Goal: Transaction & Acquisition: Purchase product/service

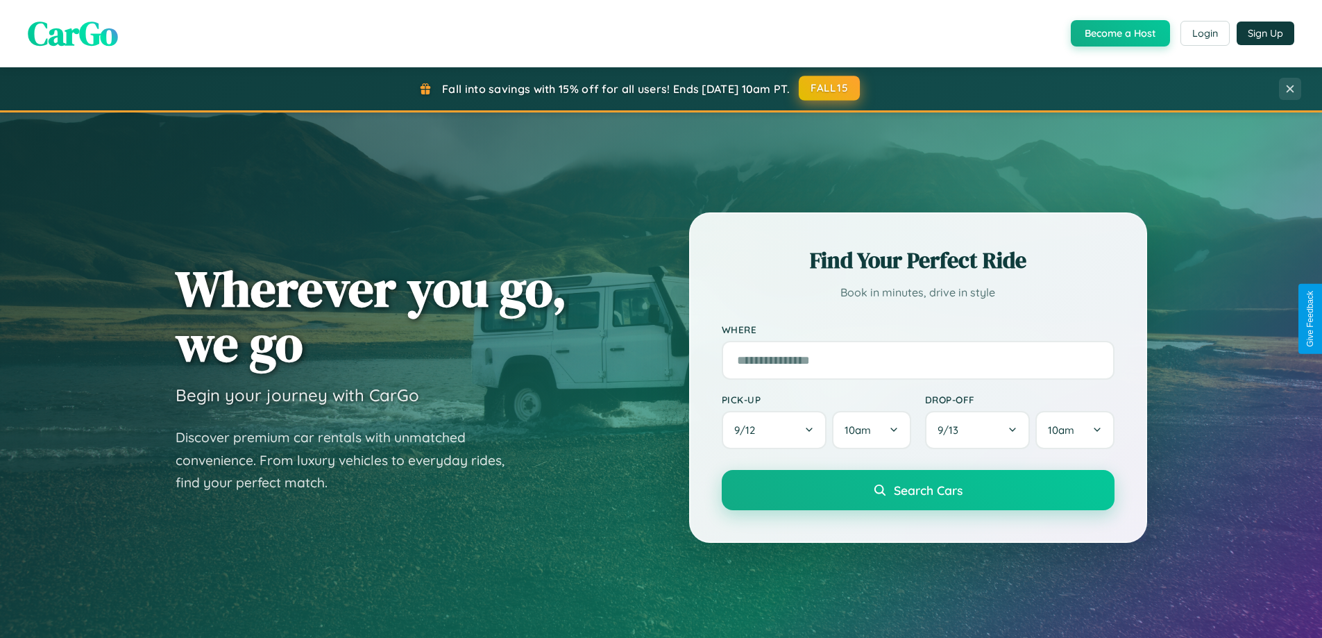
click at [830, 88] on button "FALL15" at bounding box center [829, 88] width 61 height 25
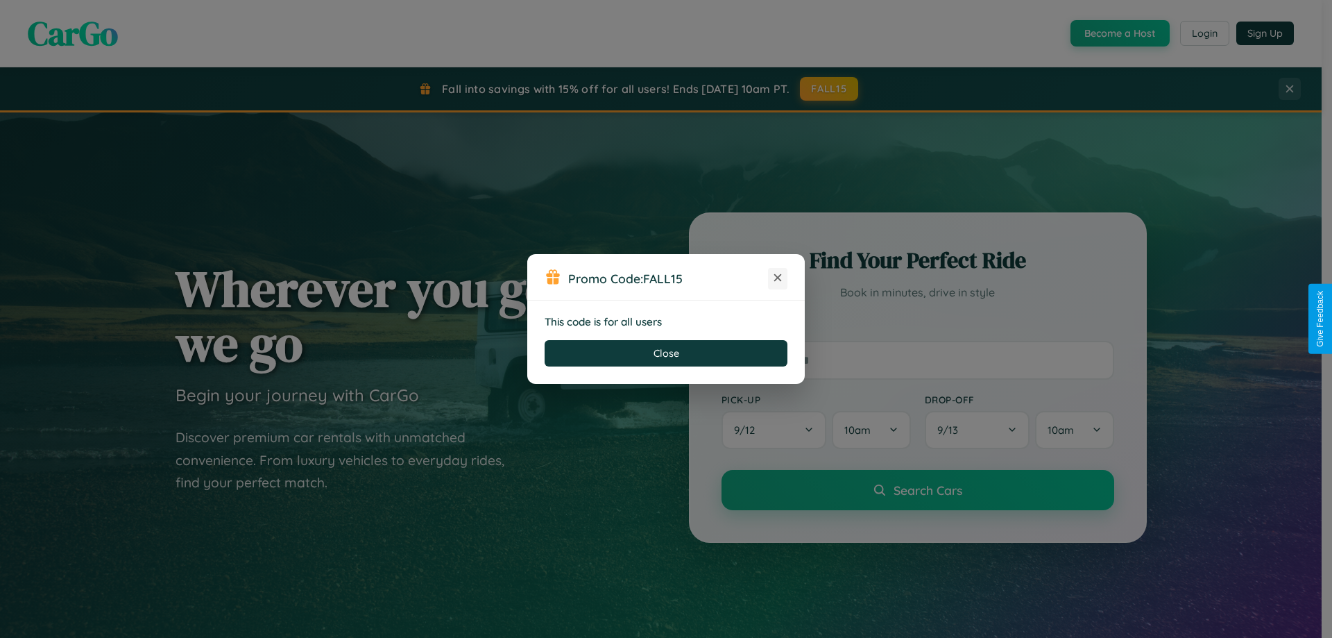
click at [778, 278] on icon at bounding box center [778, 278] width 14 height 14
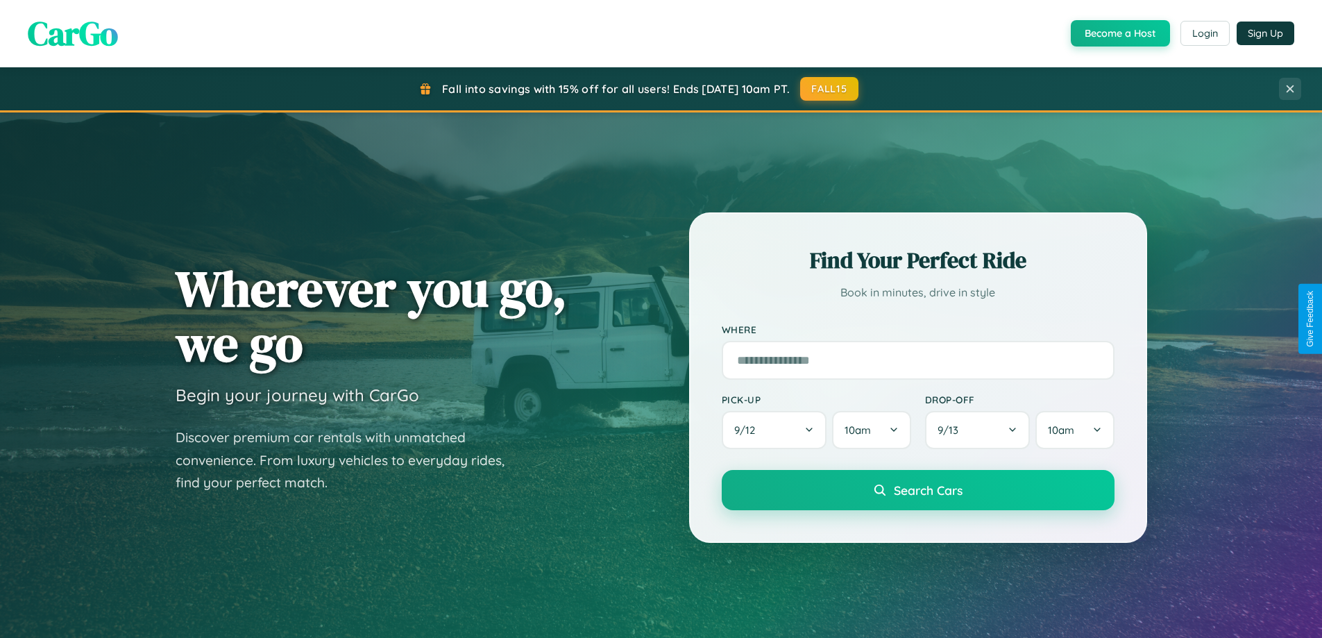
scroll to position [955, 0]
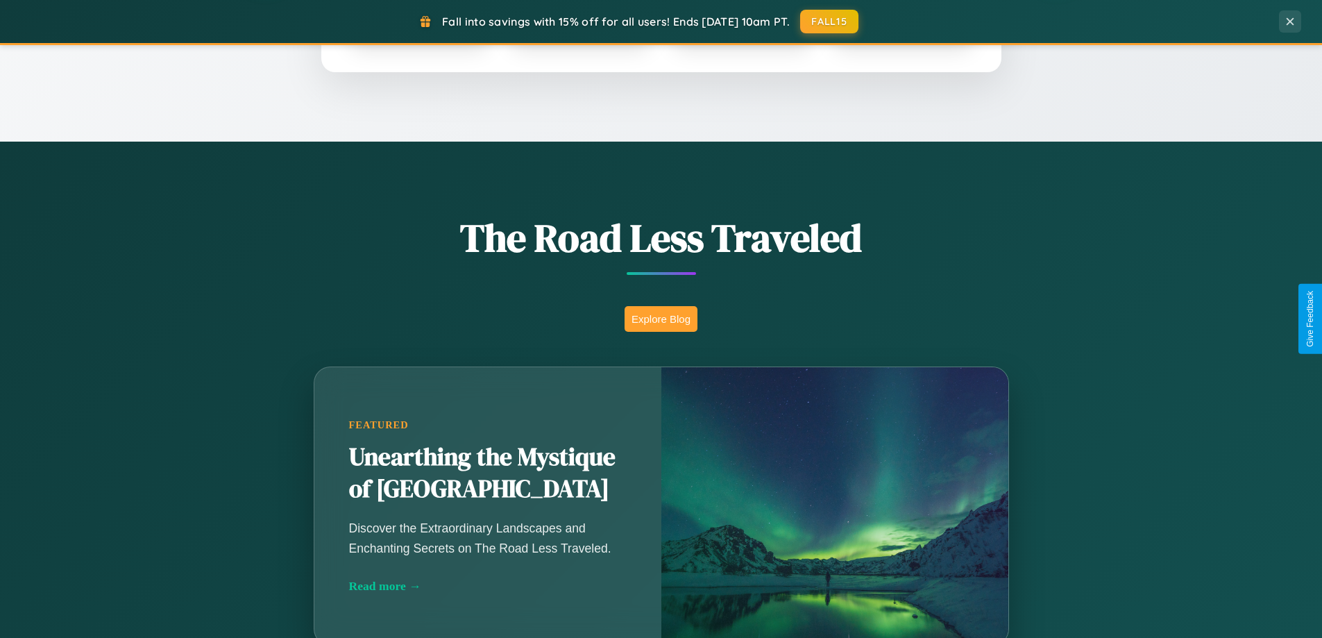
click at [661, 319] on button "Explore Blog" at bounding box center [661, 319] width 73 height 26
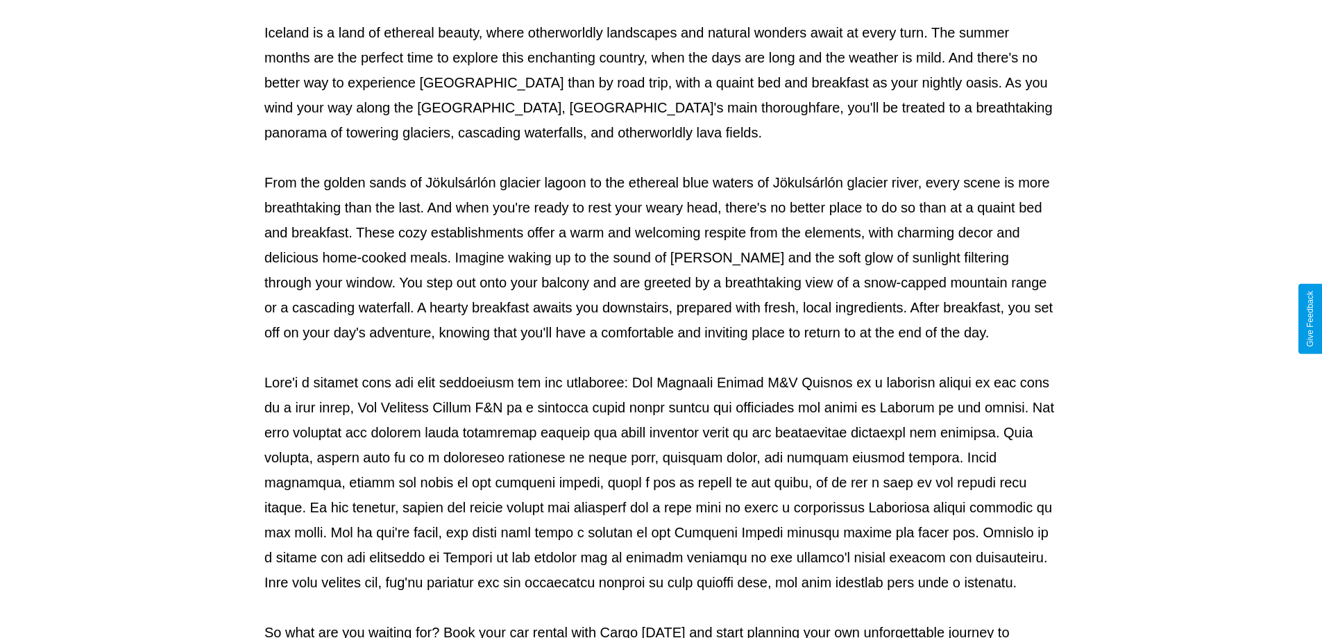
scroll to position [449, 0]
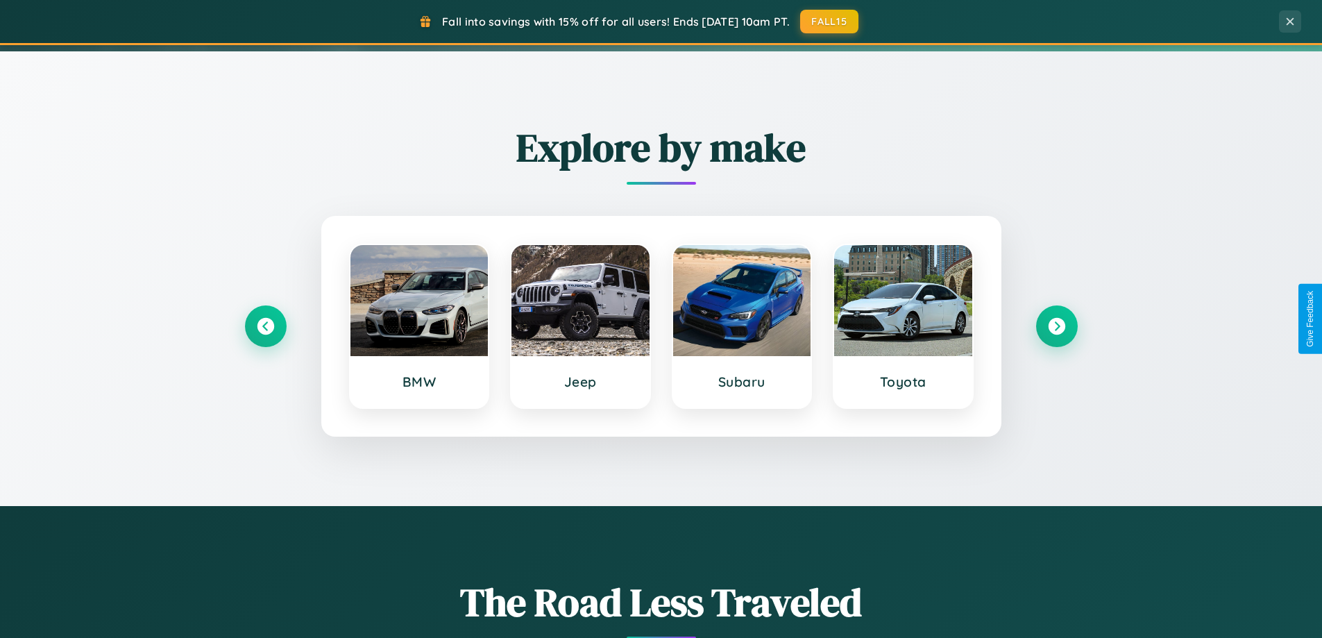
scroll to position [41, 0]
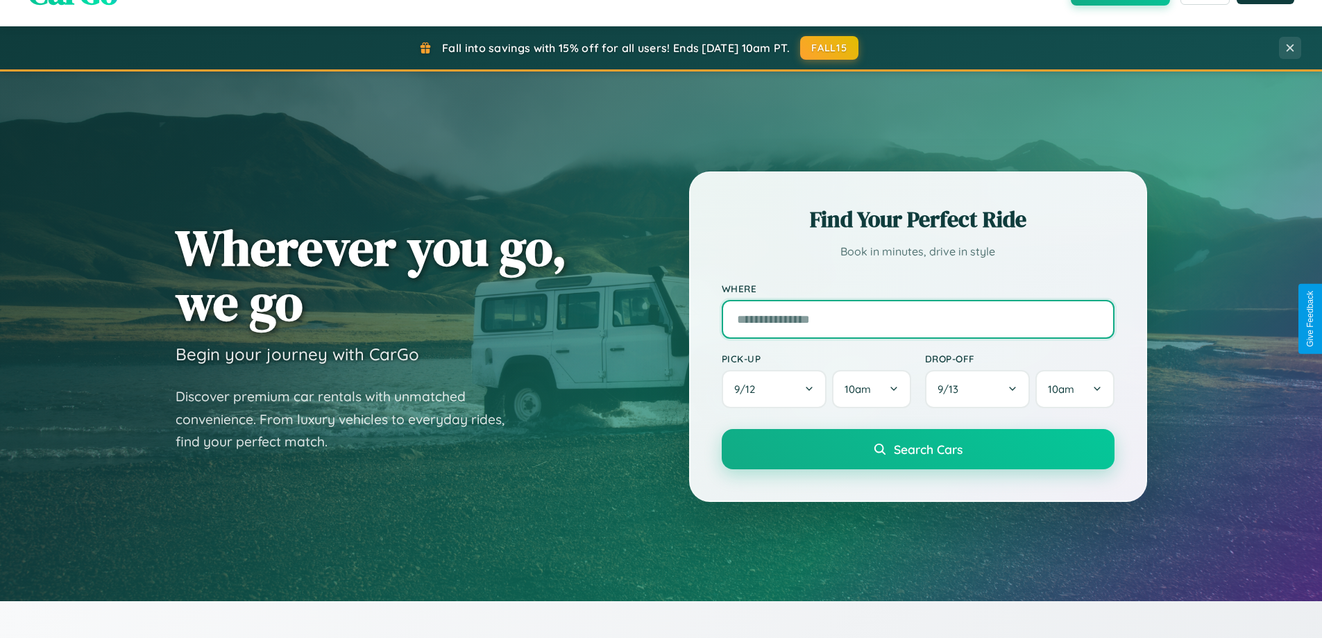
click at [917, 319] on input "text" at bounding box center [918, 319] width 393 height 39
type input "**********"
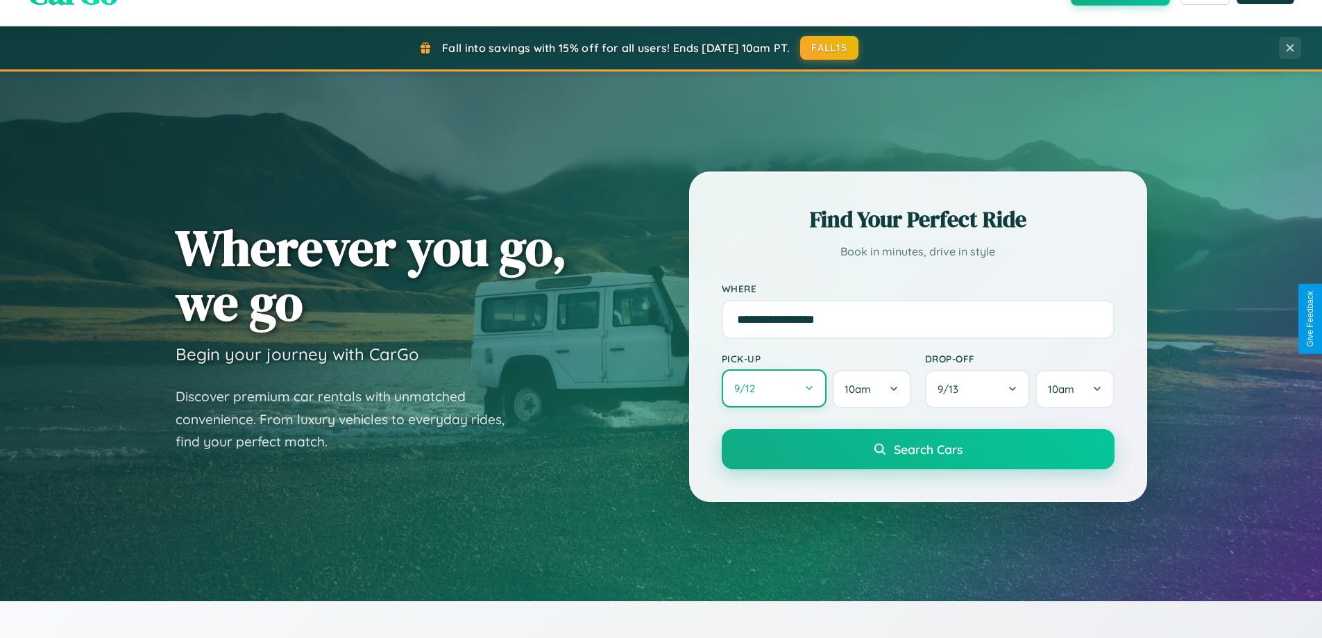
click at [774, 389] on button "9 / 12" at bounding box center [774, 388] width 105 height 38
select select "*"
select select "****"
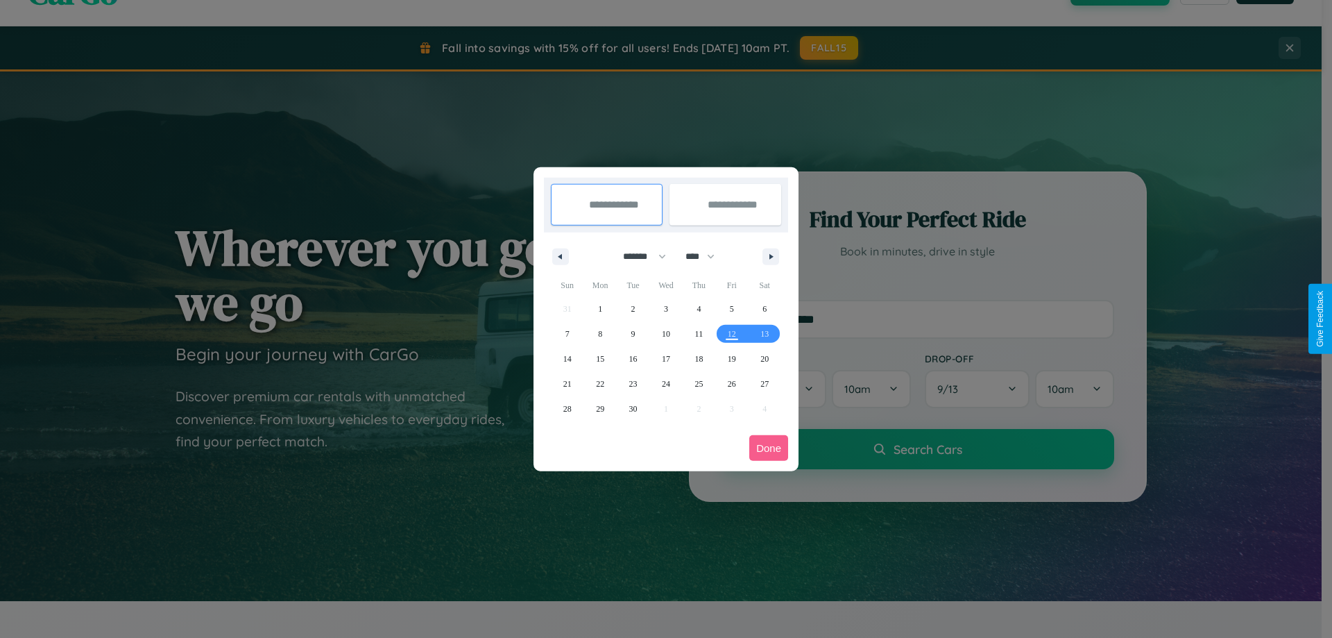
click at [638, 256] on select "******* ******** ***** ***** *** **** **** ****** ********* ******* ******** **…" at bounding box center [642, 256] width 59 height 23
select select "*"
click at [706, 256] on select "**** **** **** **** **** **** **** **** **** **** **** **** **** **** **** ****…" at bounding box center [700, 256] width 42 height 23
select select "****"
click at [666, 333] on span "8" at bounding box center [666, 333] width 4 height 25
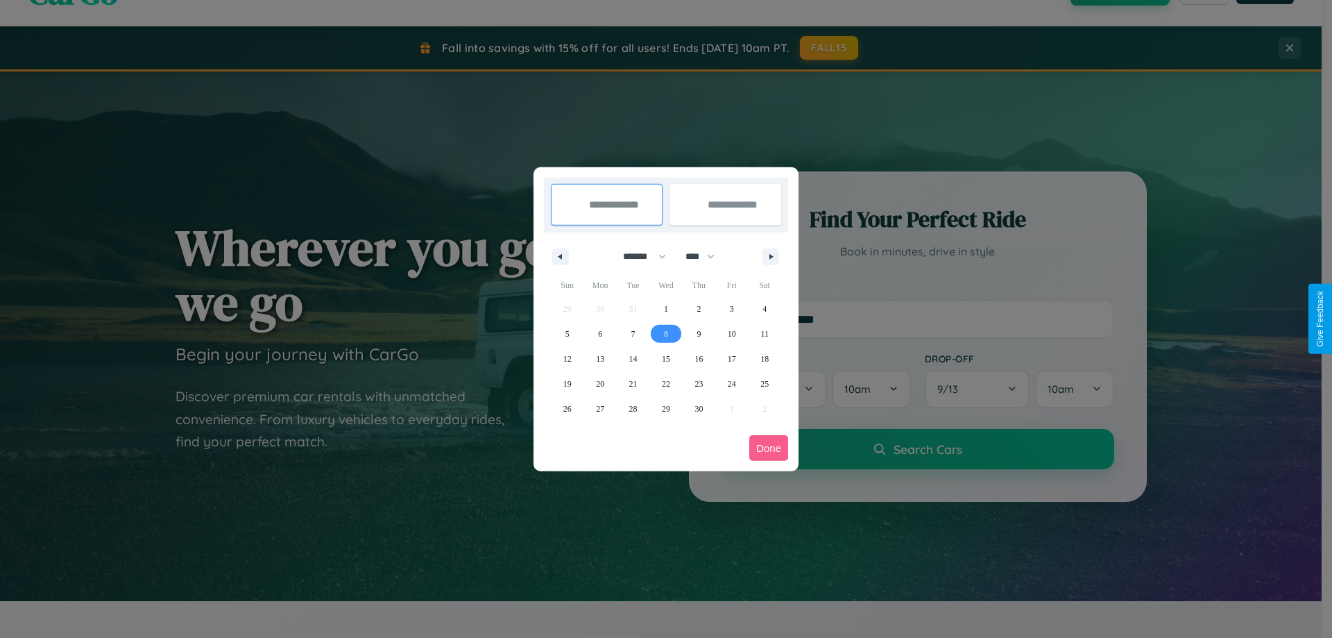
type input "**********"
click at [600, 358] on span "13" at bounding box center [600, 358] width 8 height 25
type input "**********"
click at [769, 448] on button "Done" at bounding box center [768, 448] width 39 height 26
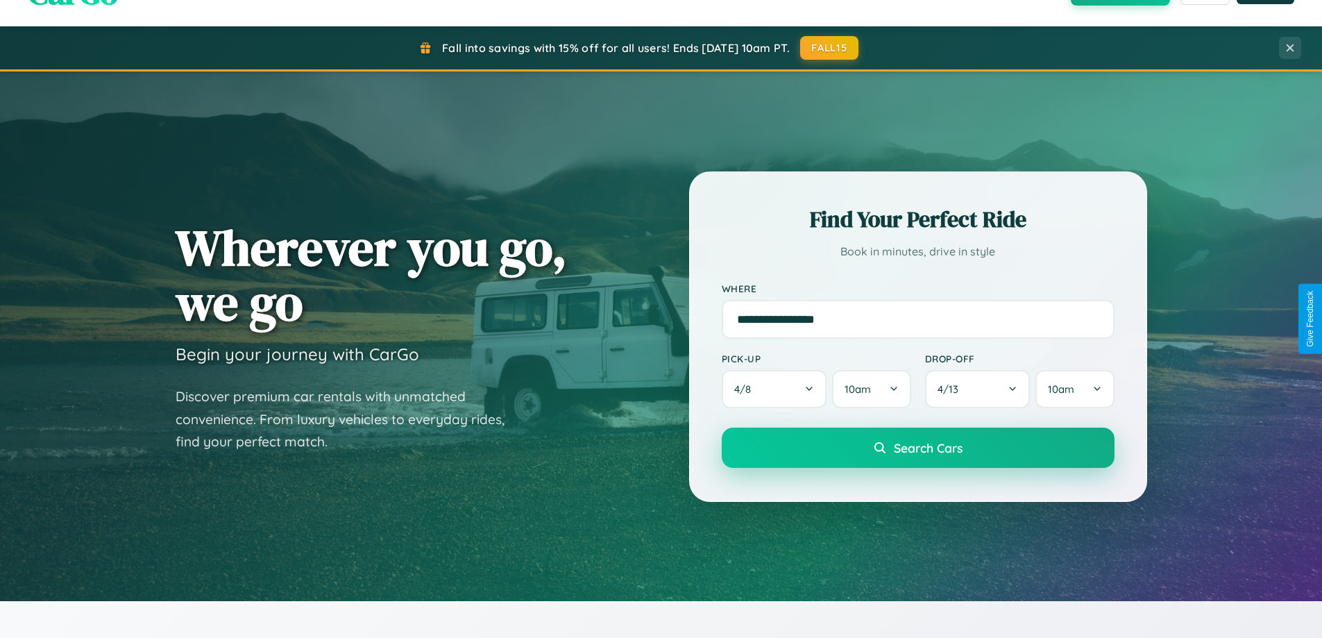
click at [917, 448] on span "Search Cars" at bounding box center [928, 447] width 69 height 15
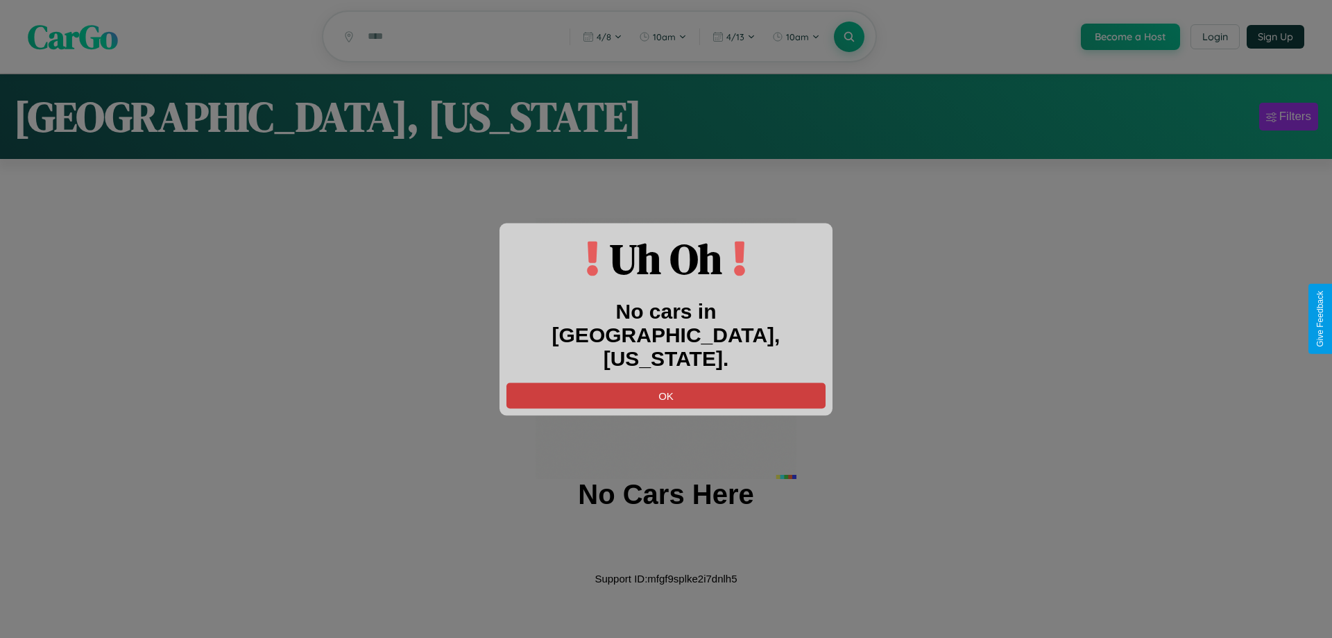
click at [666, 382] on button "OK" at bounding box center [666, 395] width 319 height 26
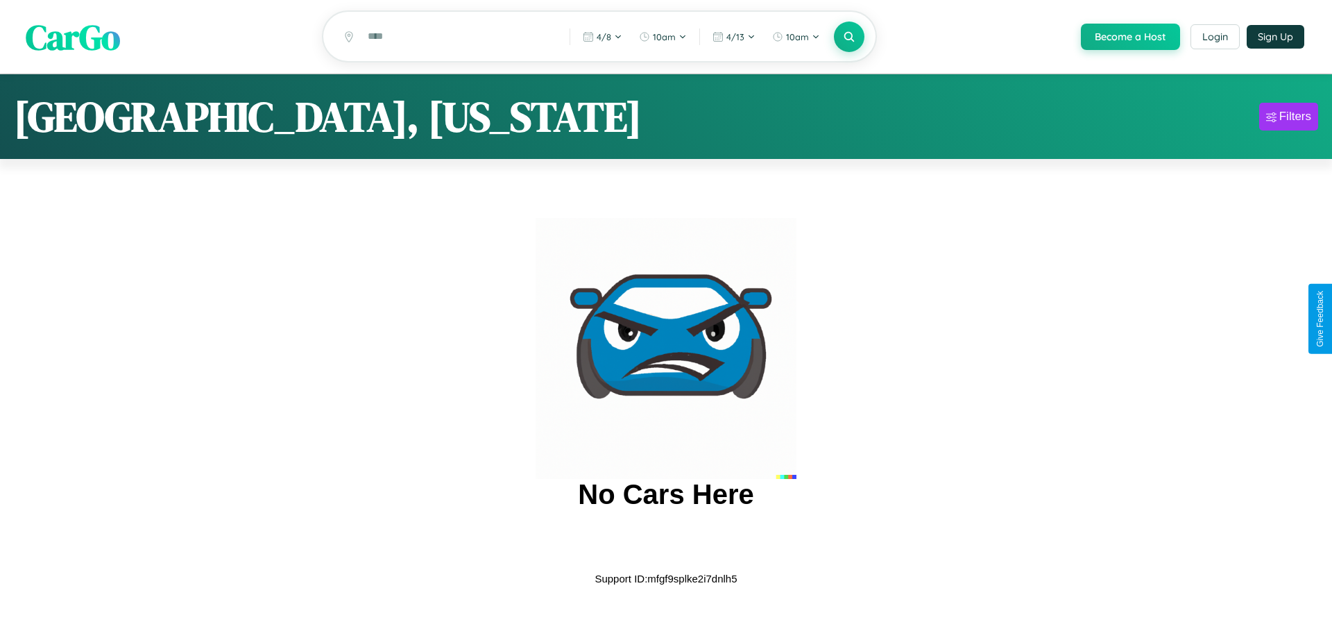
click at [73, 37] on span "CarGo" at bounding box center [73, 36] width 94 height 48
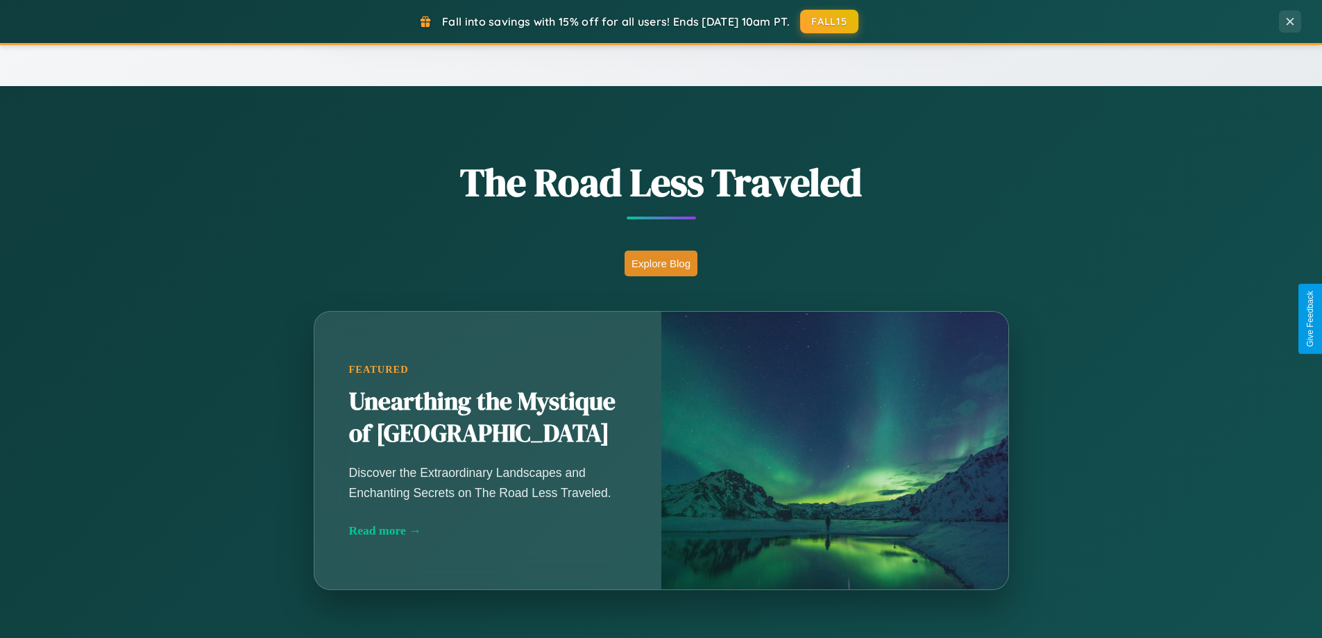
scroll to position [2670, 0]
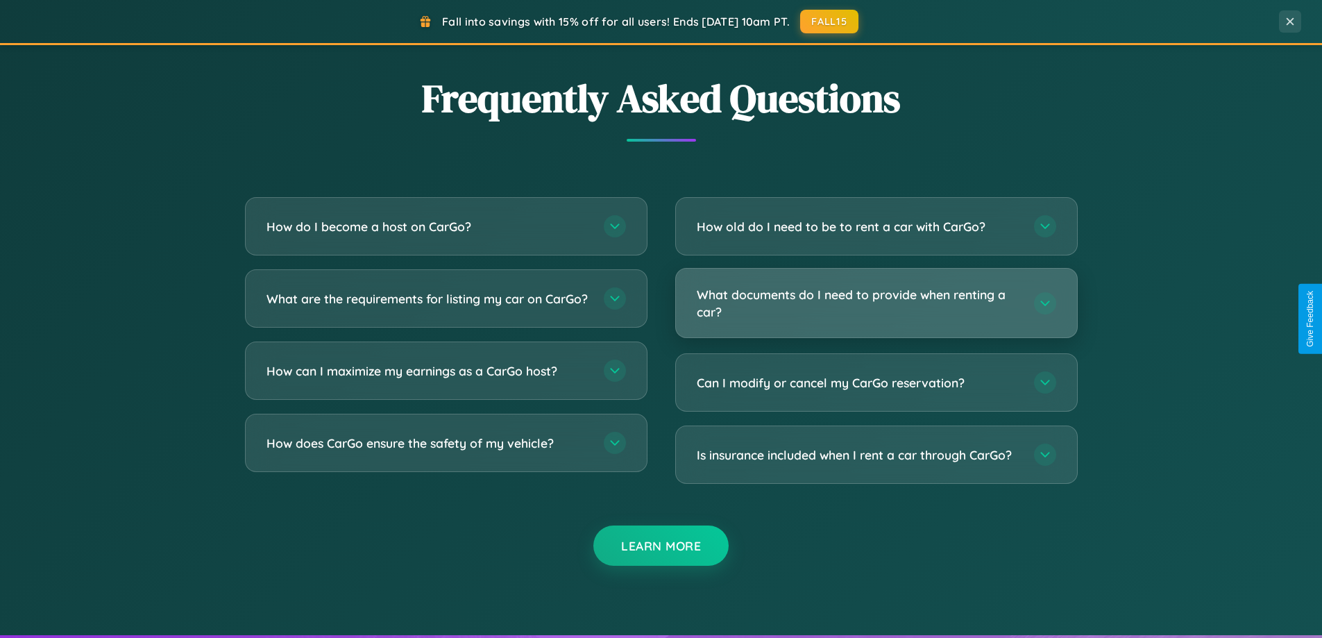
click at [876, 303] on h3 "What documents do I need to provide when renting a car?" at bounding box center [858, 303] width 323 height 34
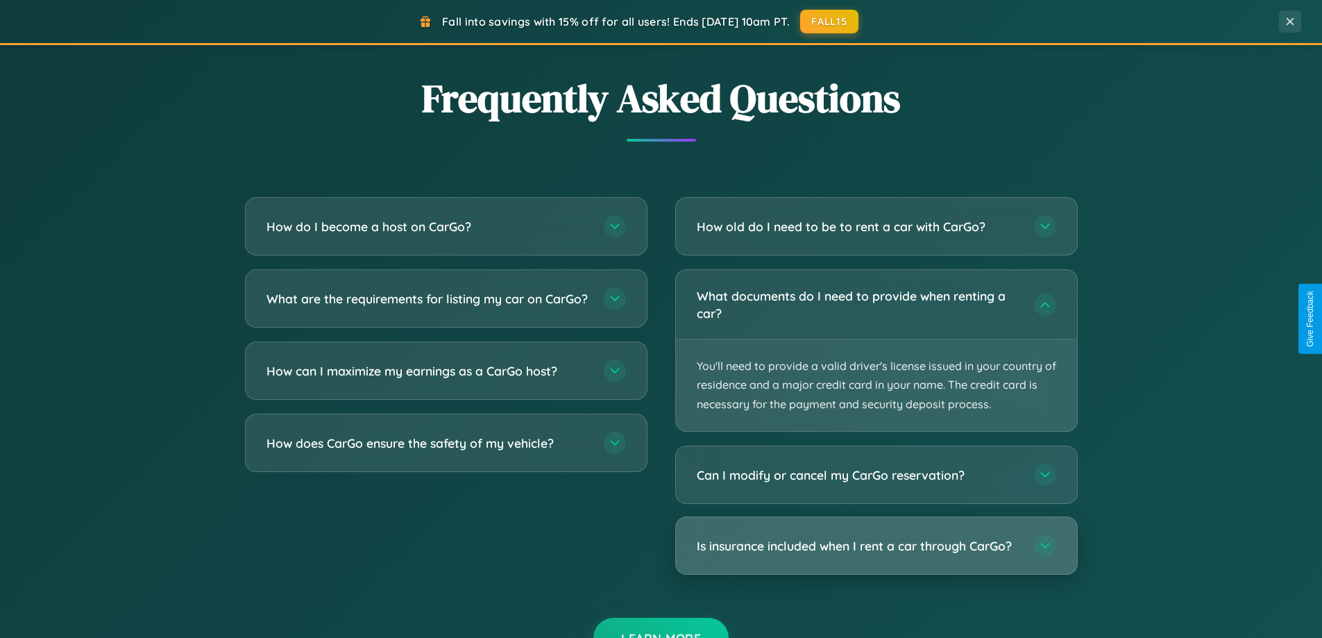
click at [876, 545] on h3 "Is insurance included when I rent a car through CarGo?" at bounding box center [858, 545] width 323 height 17
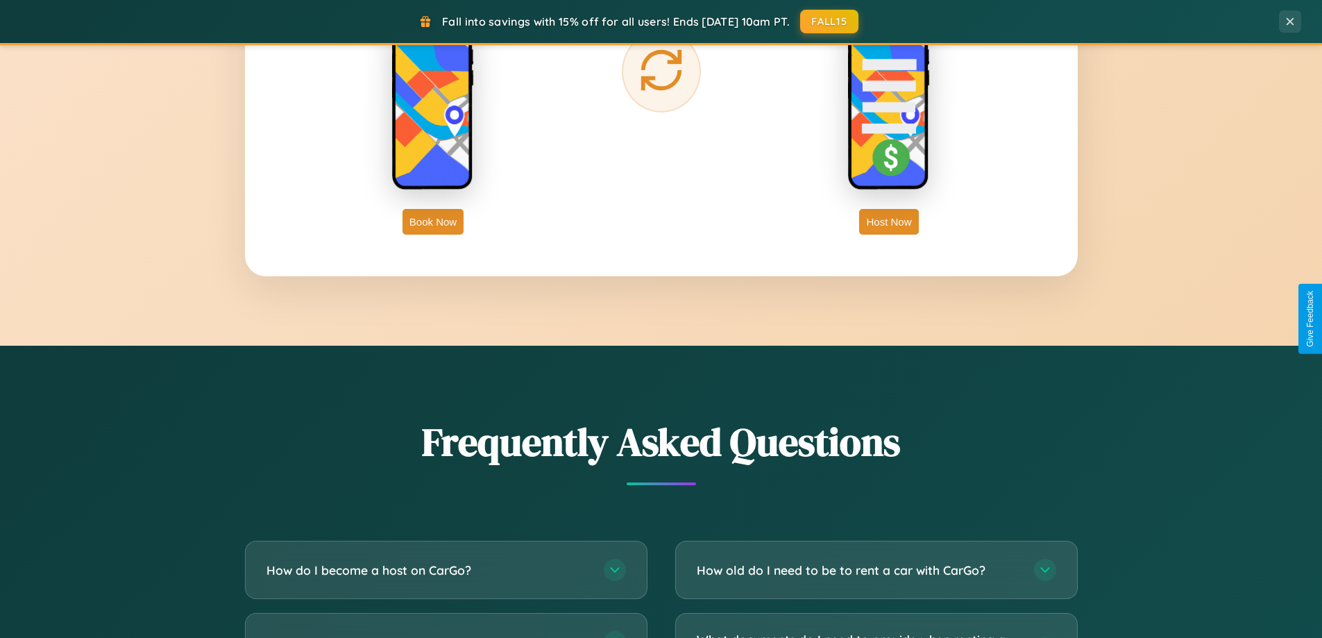
scroll to position [2230, 0]
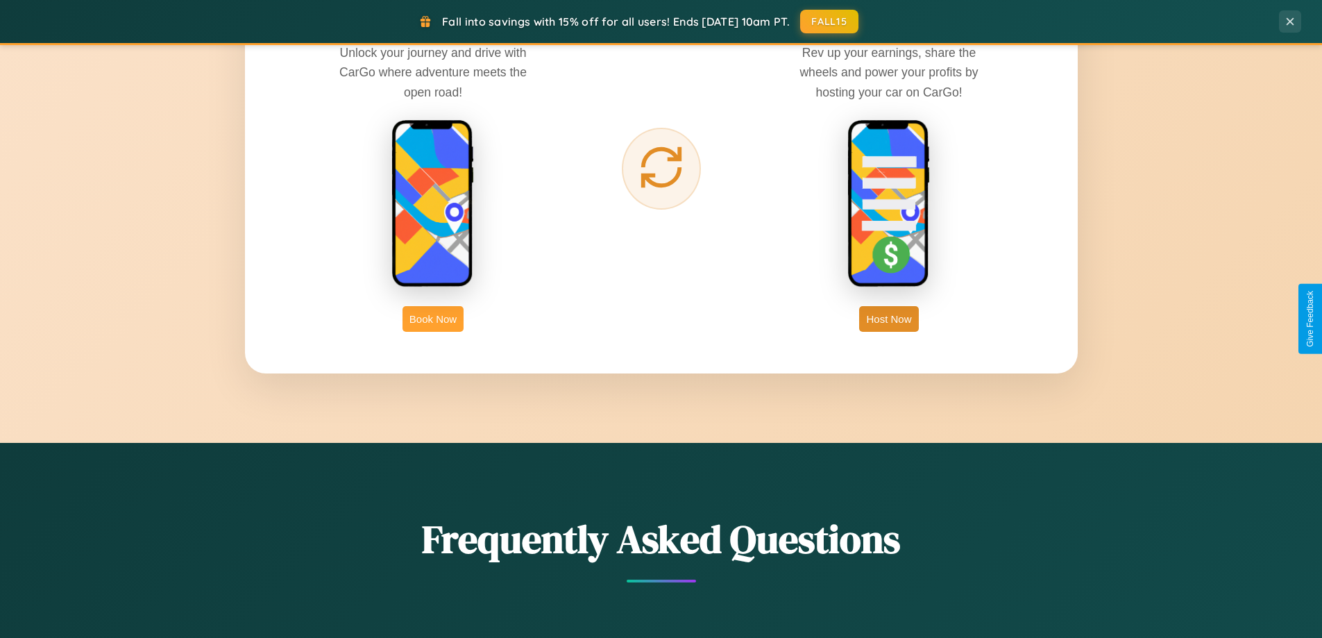
click at [433, 319] on button "Book Now" at bounding box center [432, 319] width 61 height 26
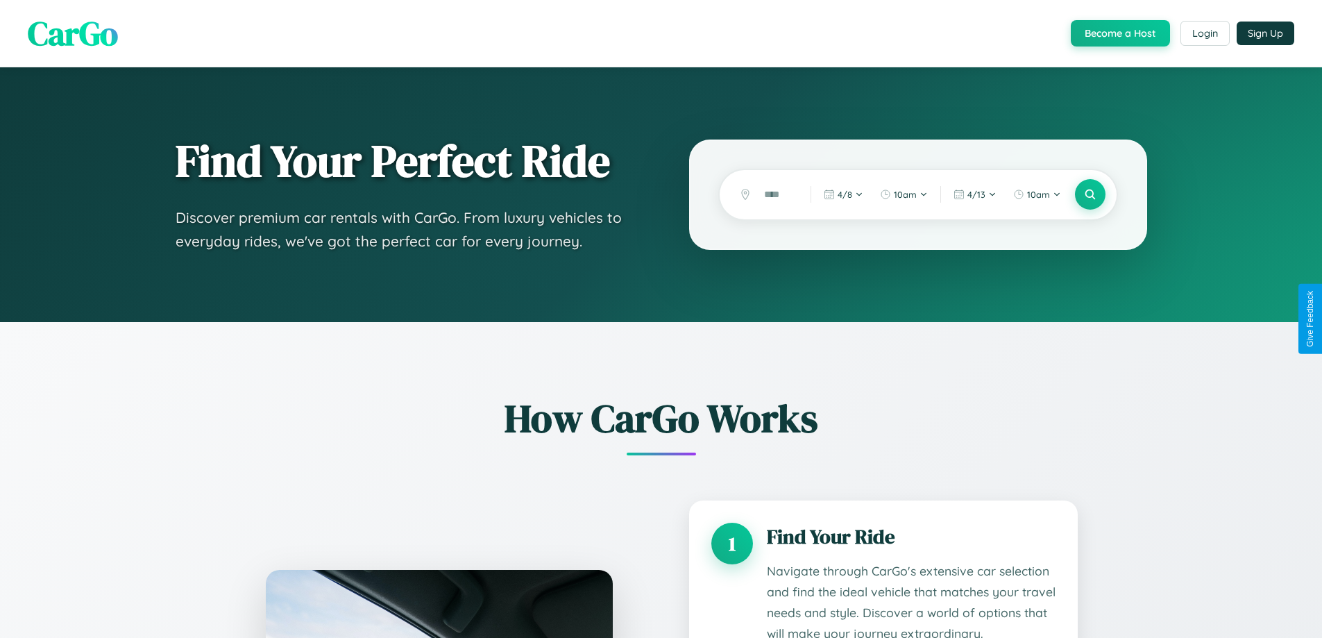
scroll to position [2180, 0]
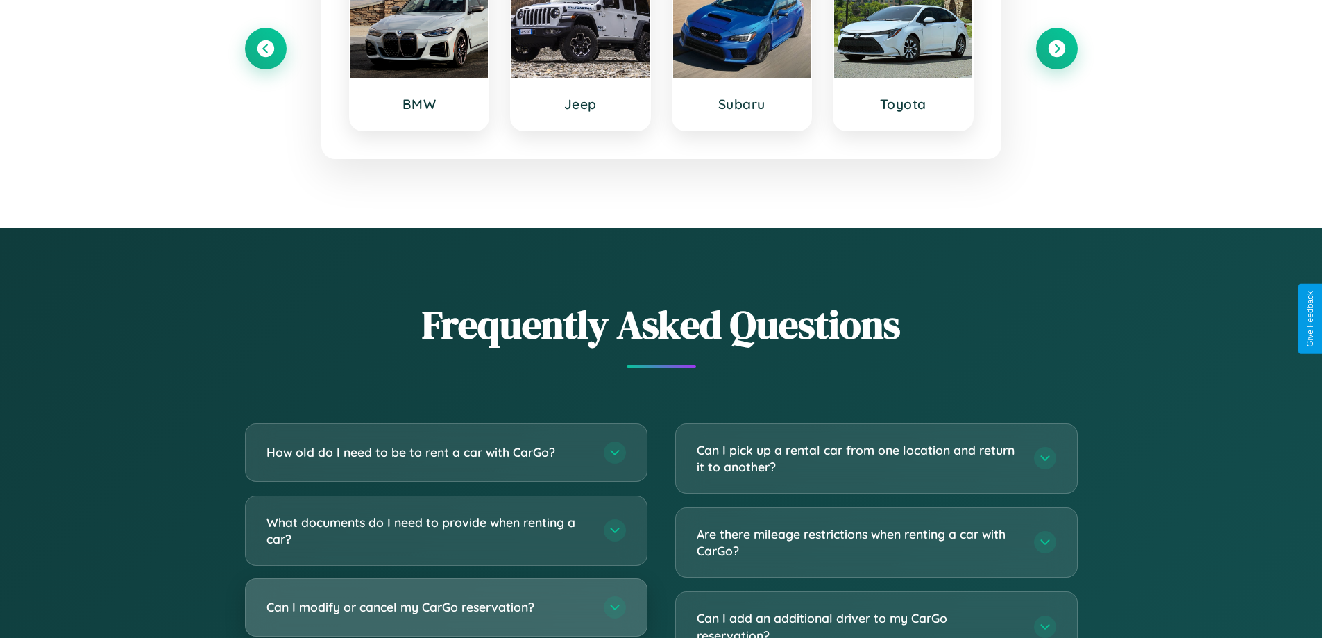
click at [446, 607] on h3 "Can I modify or cancel my CarGo reservation?" at bounding box center [427, 606] width 323 height 17
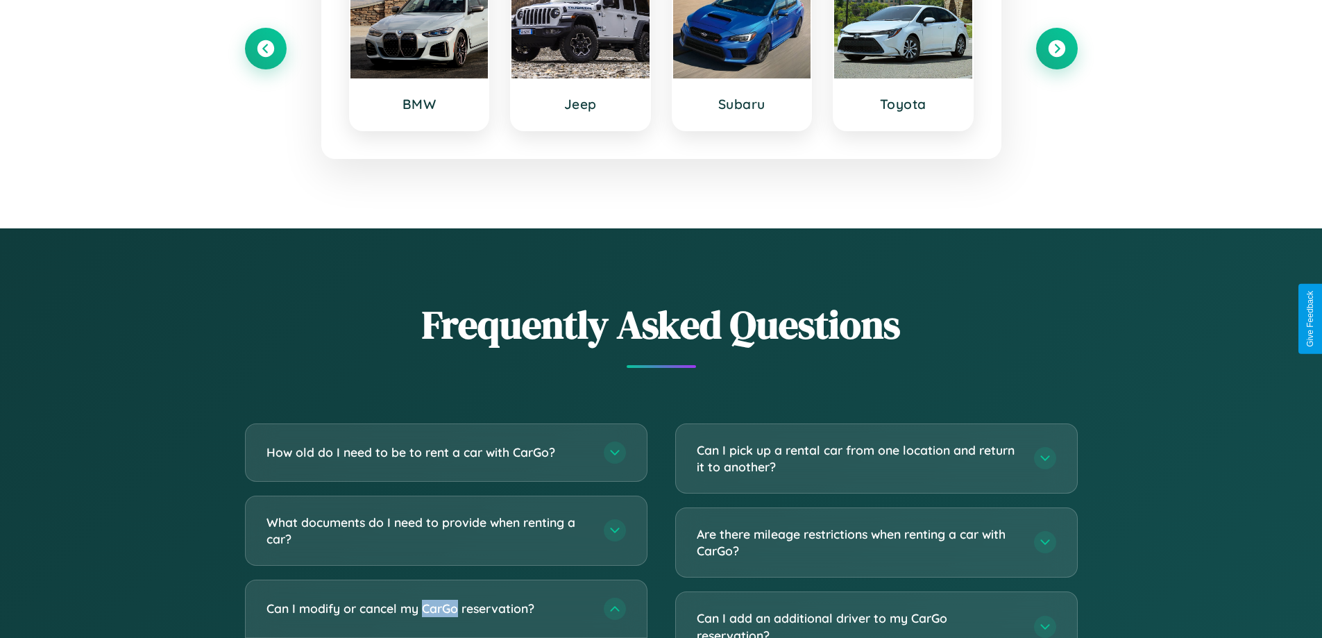
scroll to position [0, 0]
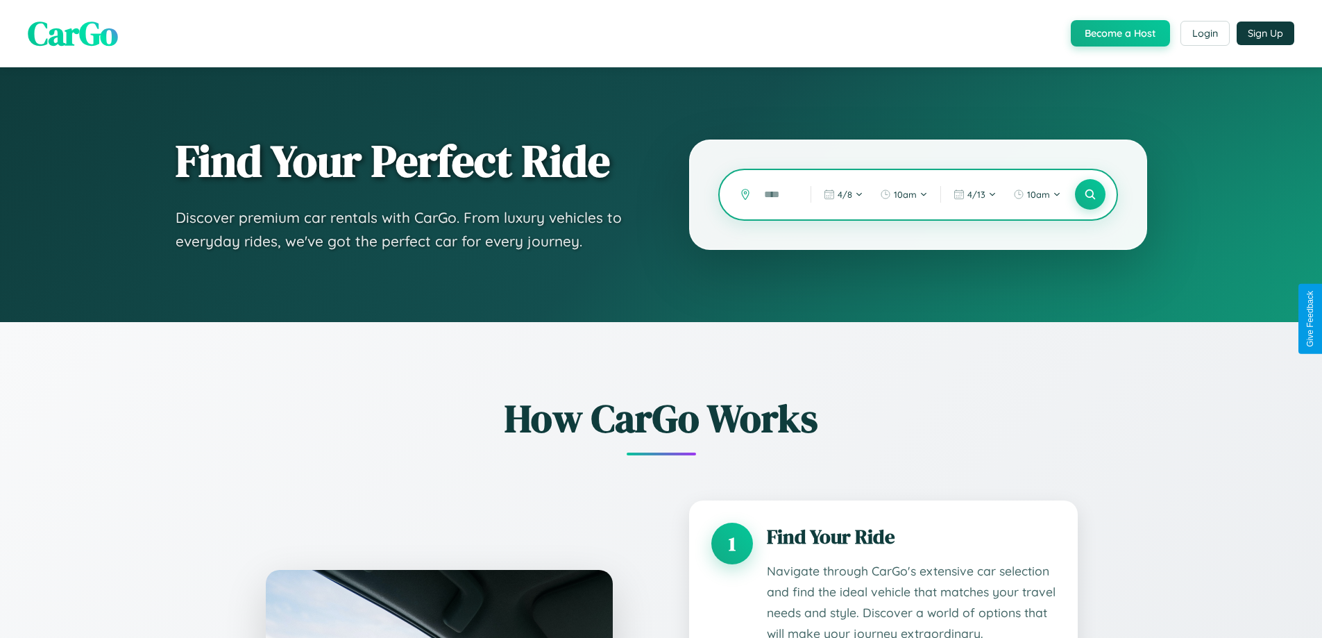
click at [777, 194] on input "text" at bounding box center [777, 195] width 40 height 24
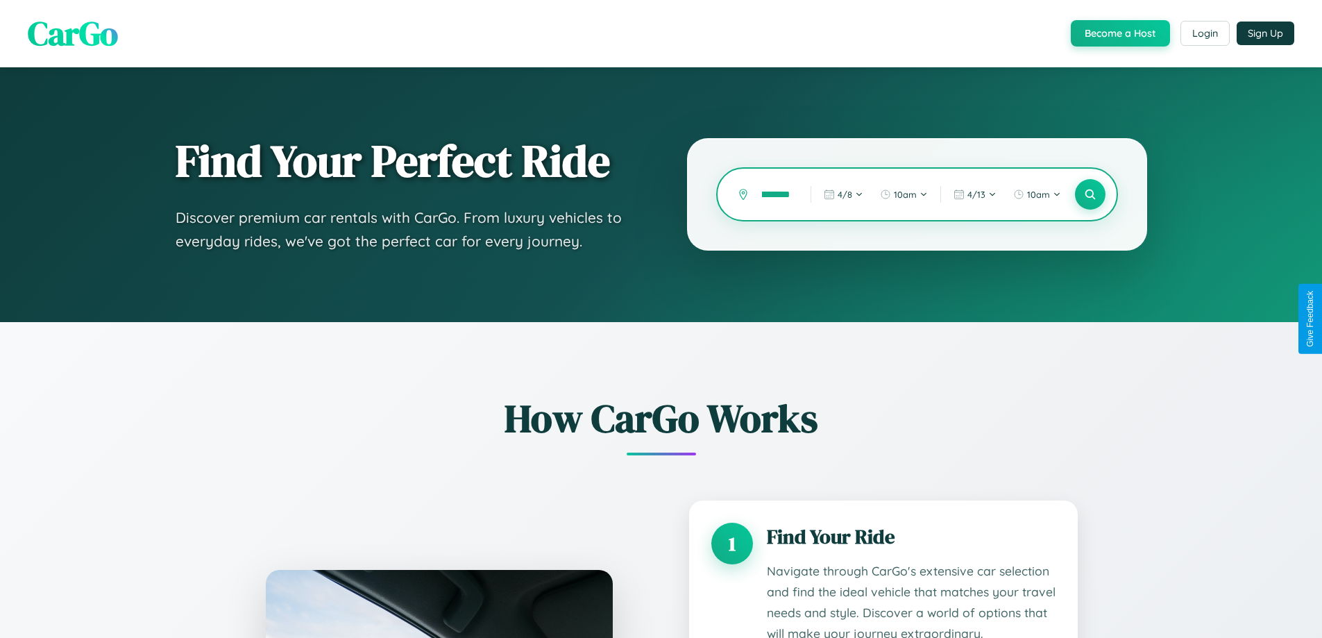
scroll to position [2203, 0]
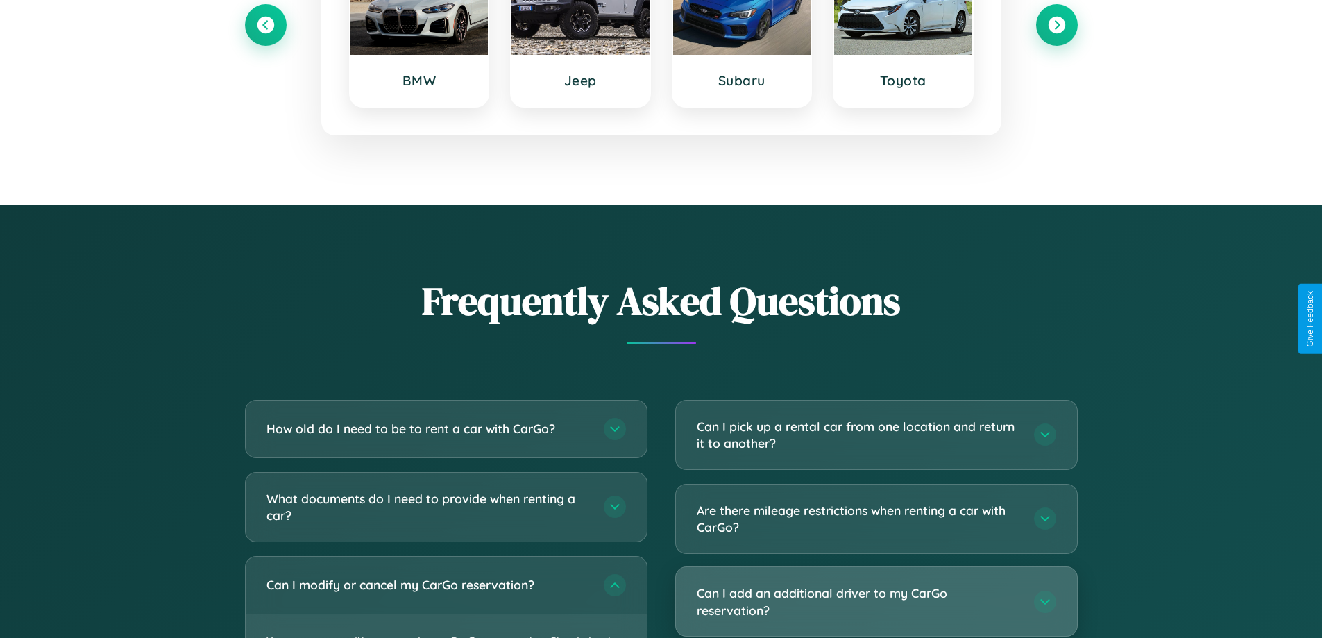
click at [876, 602] on h3 "Can I add an additional driver to my CarGo reservation?" at bounding box center [858, 601] width 323 height 34
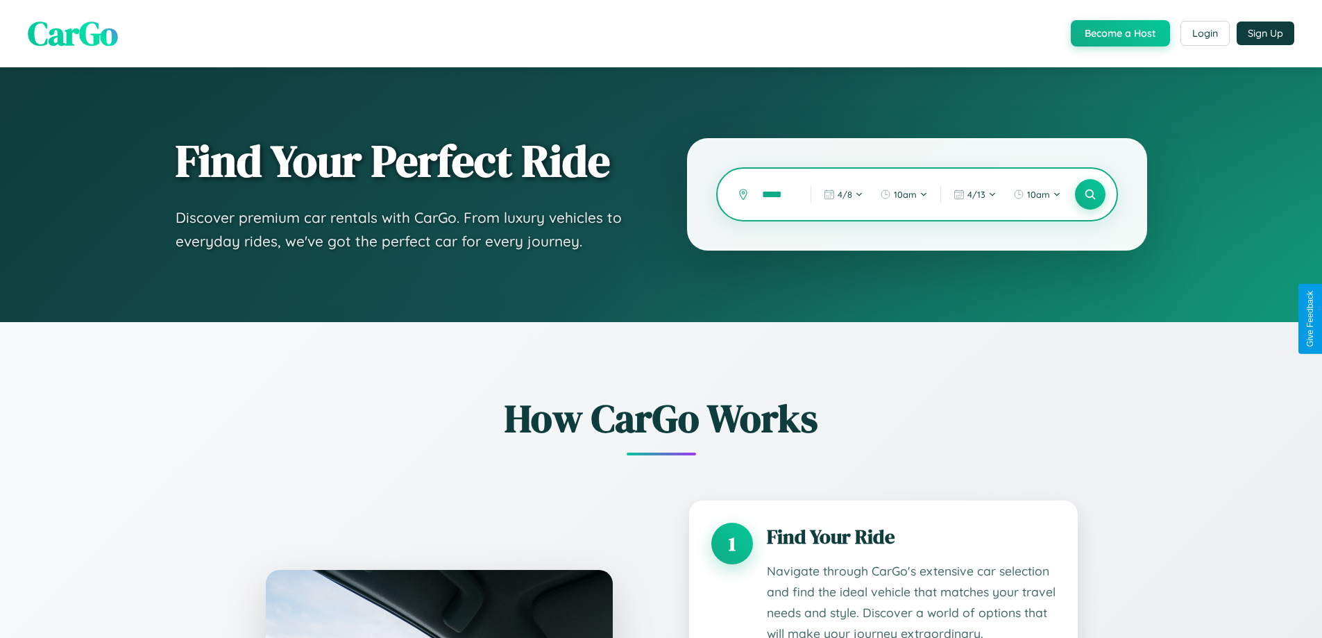
scroll to position [0, 0]
type input "*"
type input "****"
click at [1090, 194] on icon at bounding box center [1089, 194] width 13 height 13
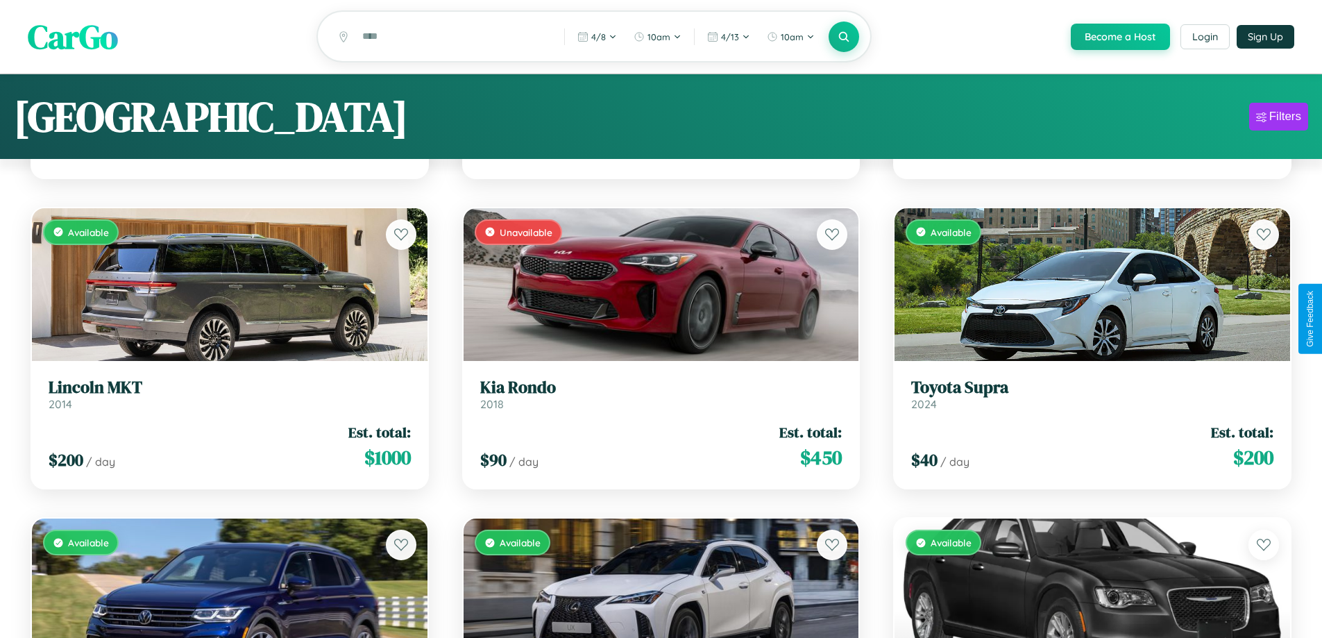
scroll to position [7964, 0]
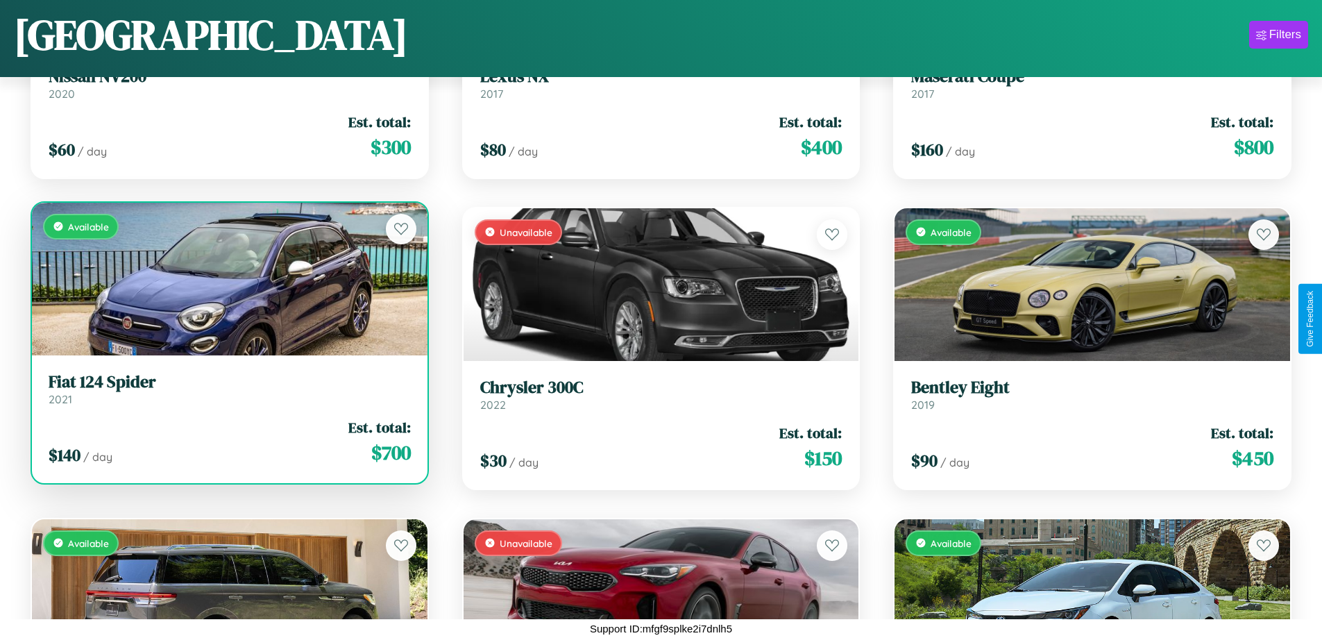
click at [228, 394] on link "Fiat 124 Spider 2021" at bounding box center [230, 389] width 362 height 34
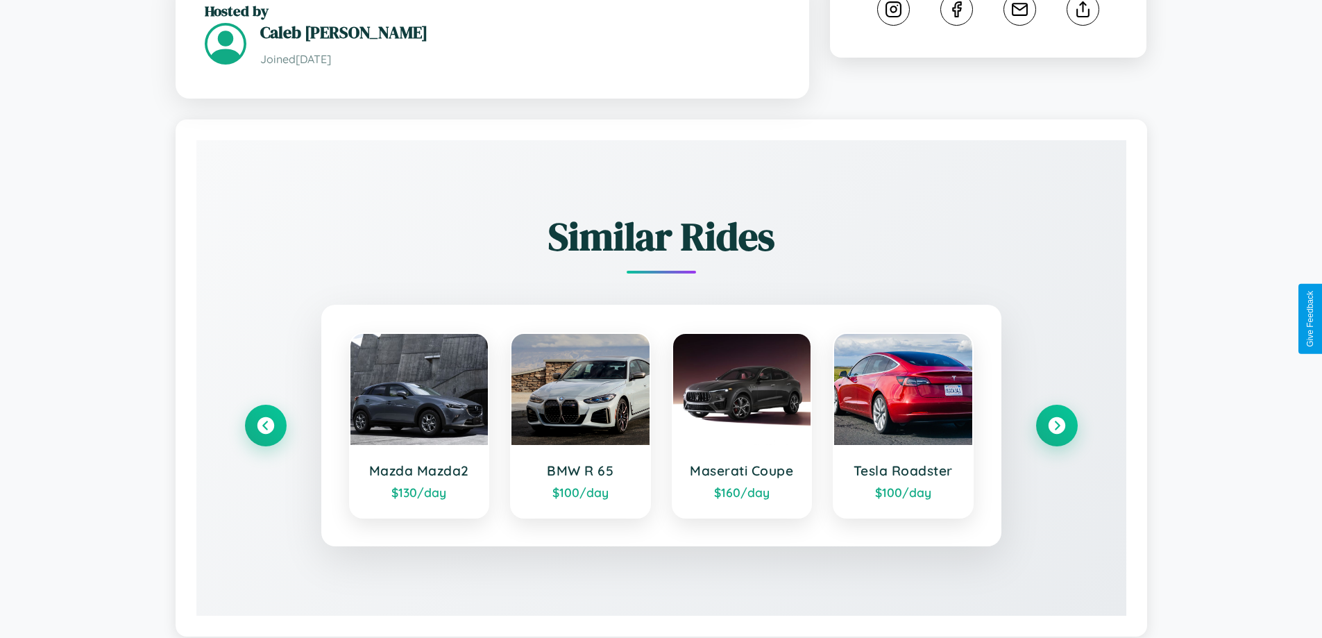
scroll to position [797, 0]
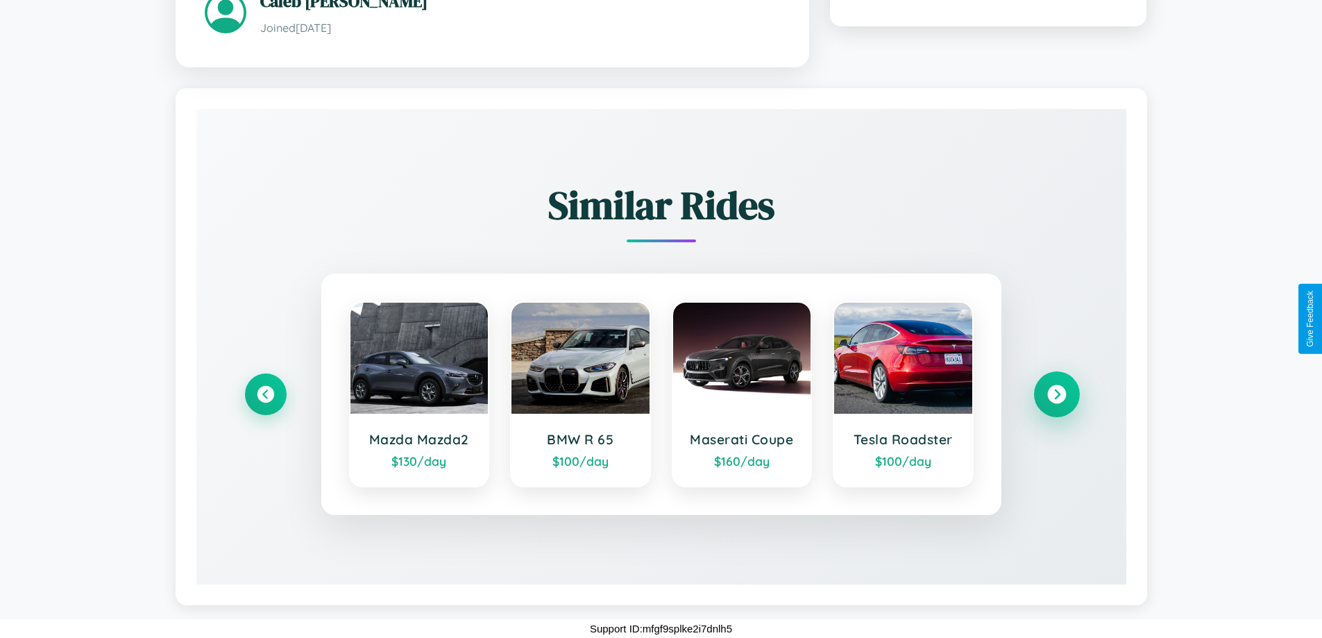
click at [1056, 393] on icon at bounding box center [1056, 393] width 19 height 19
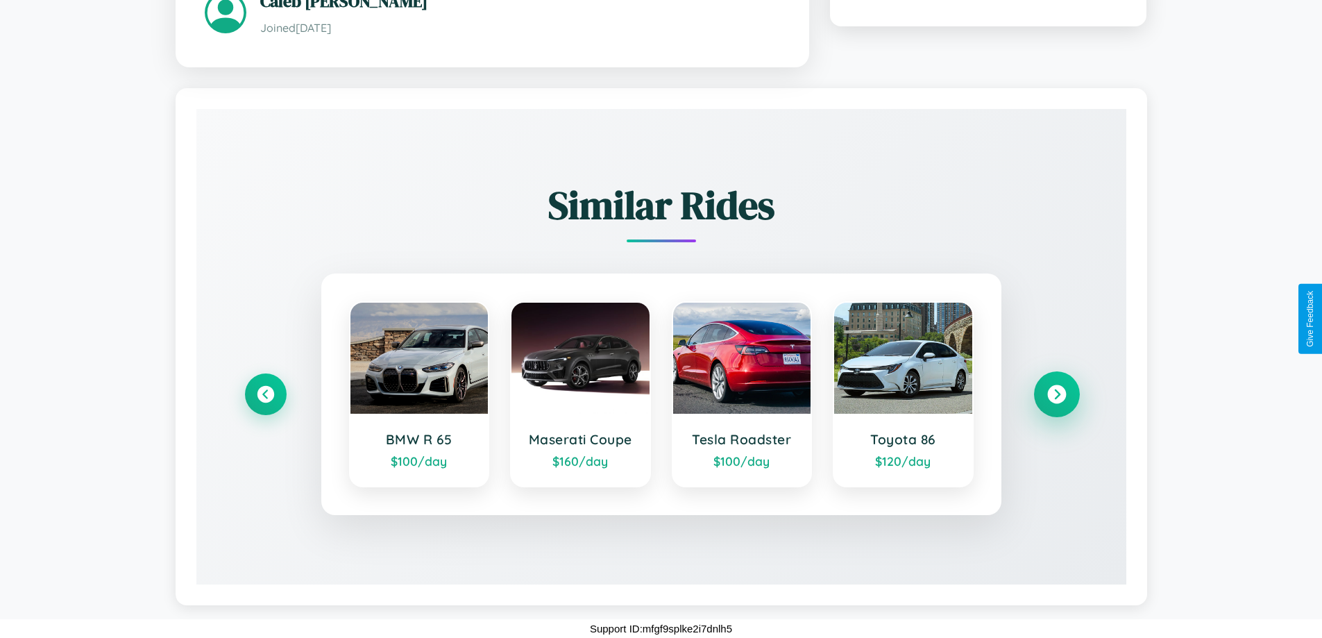
click at [1056, 393] on icon at bounding box center [1056, 393] width 19 height 19
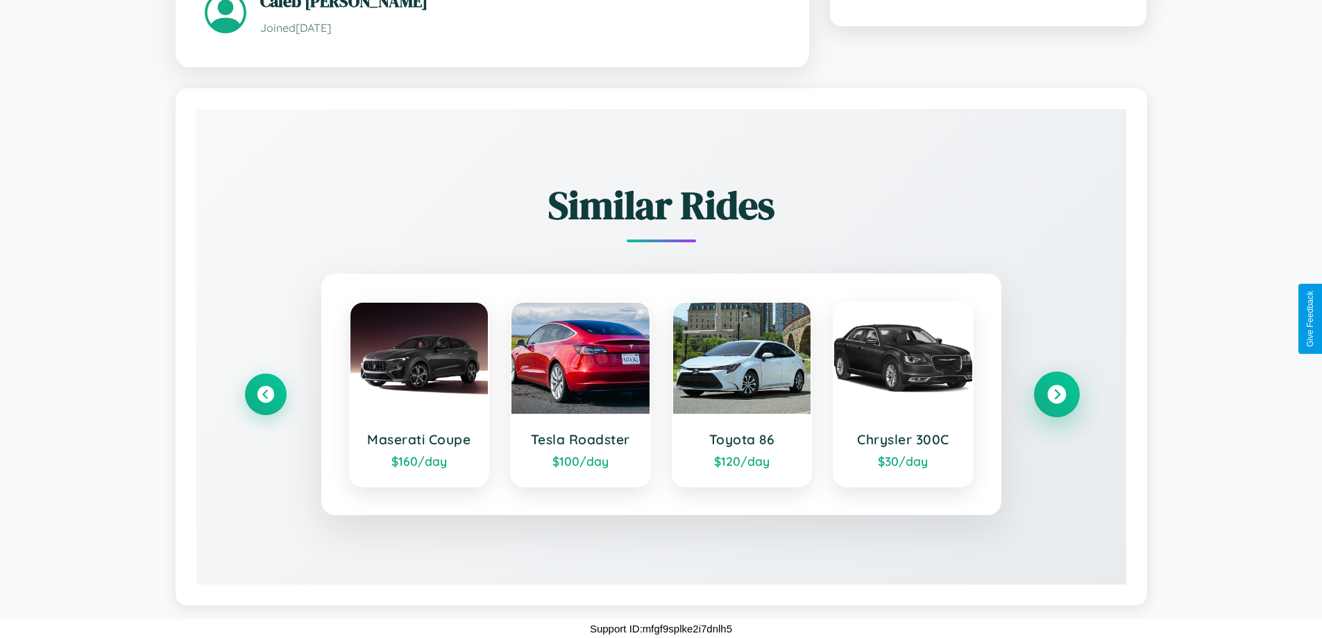
click at [1056, 393] on icon at bounding box center [1056, 393] width 19 height 19
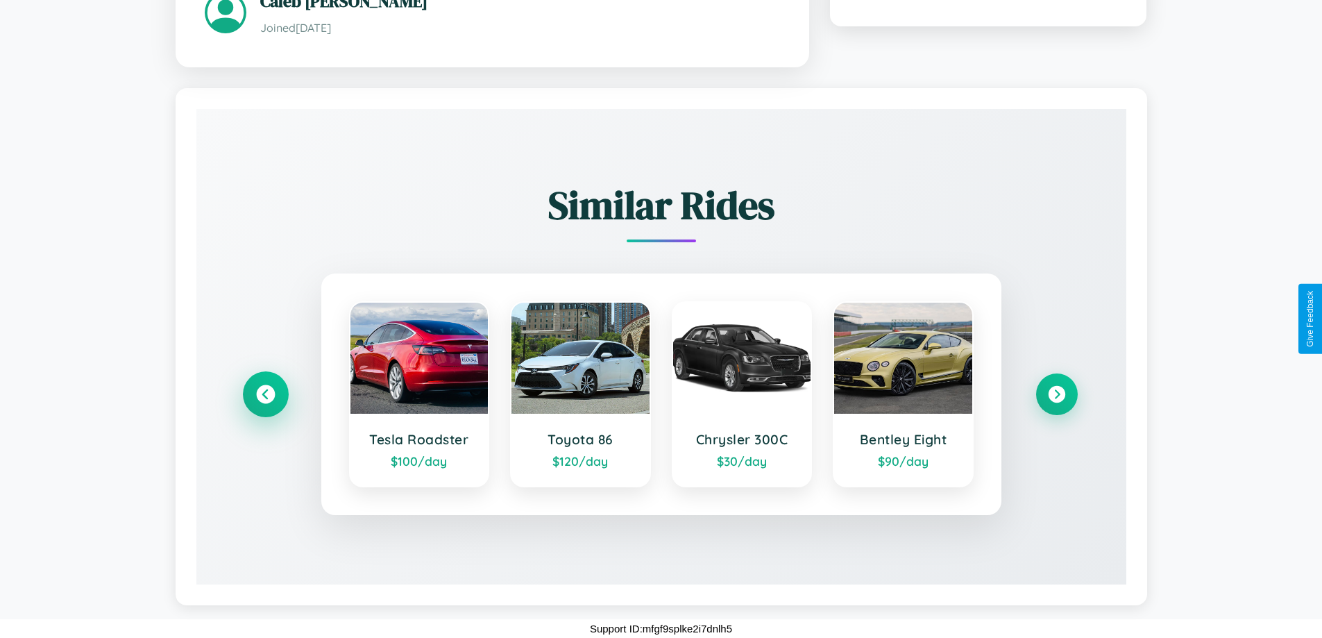
click at [265, 393] on icon at bounding box center [265, 393] width 19 height 19
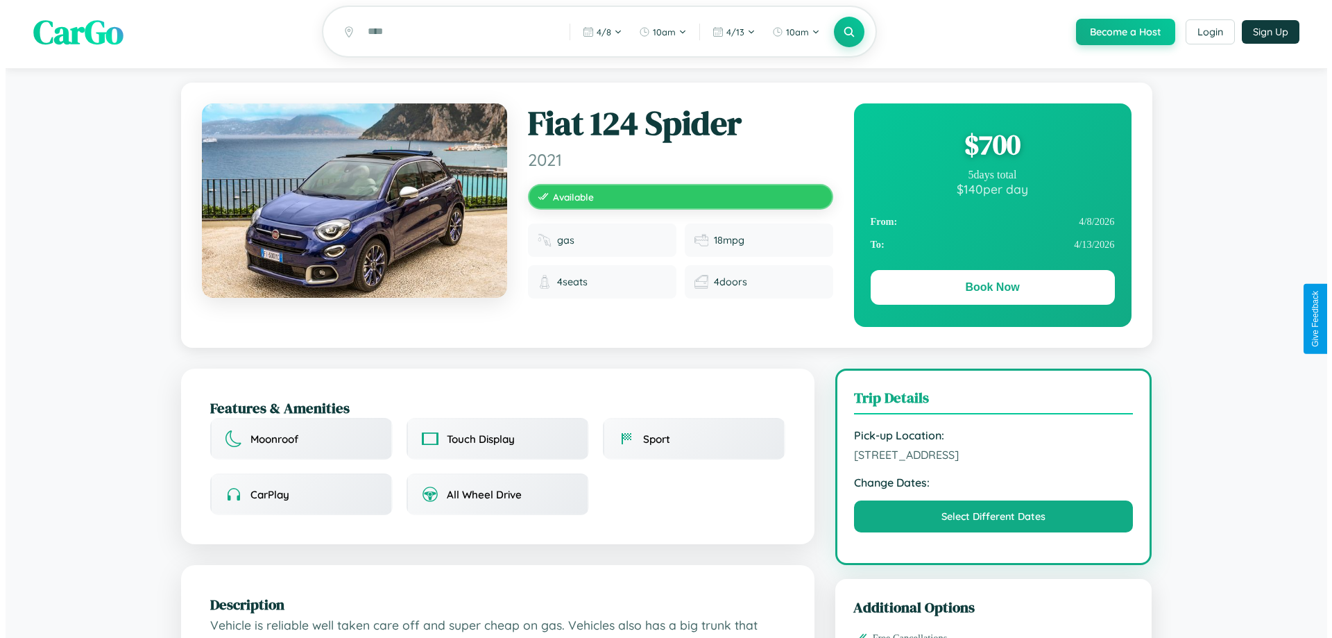
scroll to position [0, 0]
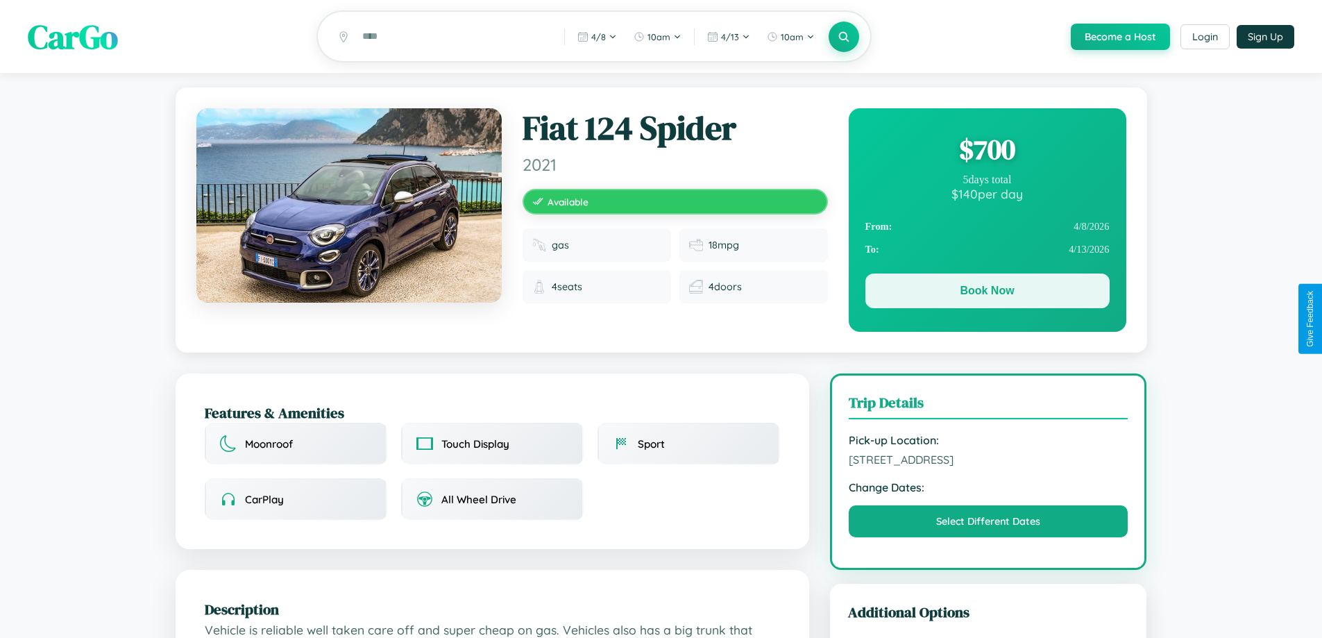
click at [987, 293] on button "Book Now" at bounding box center [987, 290] width 244 height 35
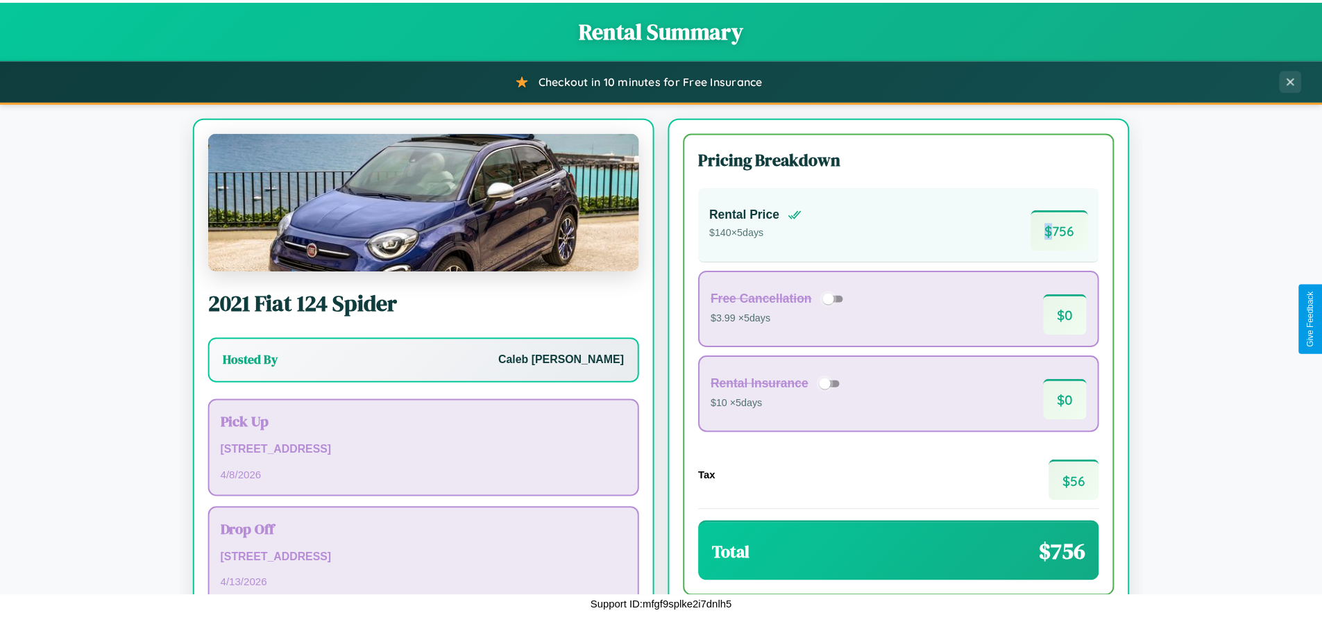
scroll to position [95, 0]
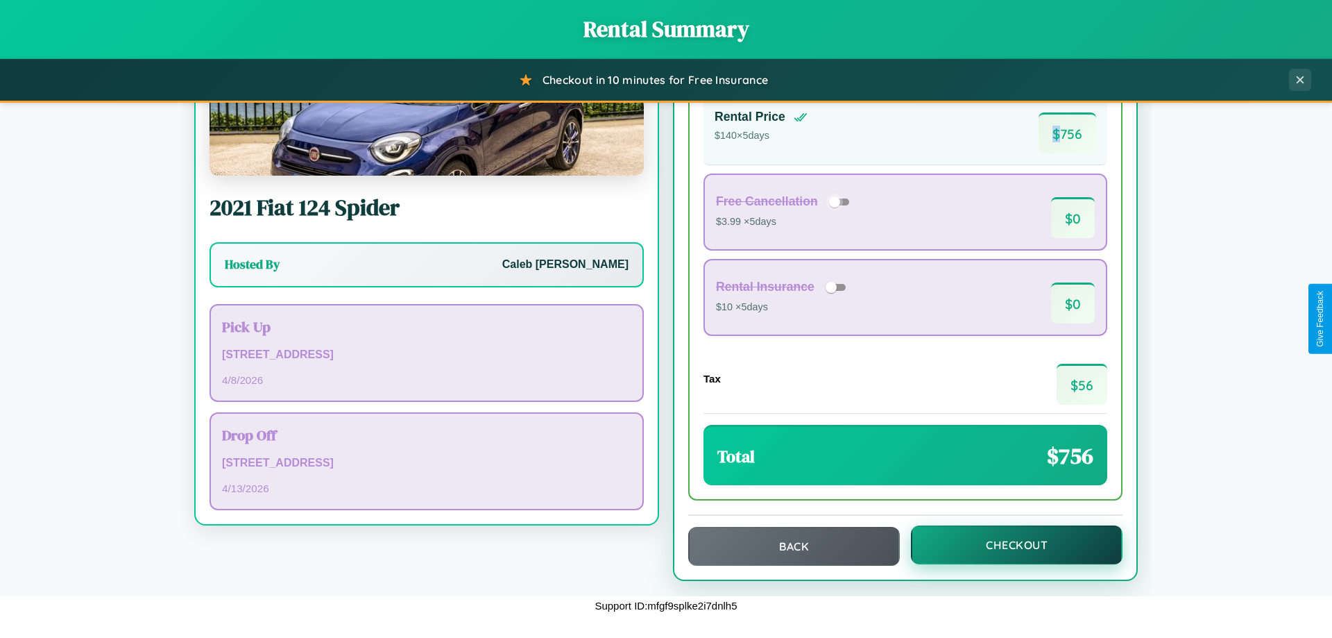
click at [1008, 545] on button "Checkout" at bounding box center [1017, 544] width 212 height 39
